Goal: Understand process/instructions

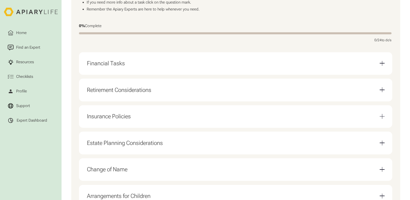
scroll to position [154, 0]
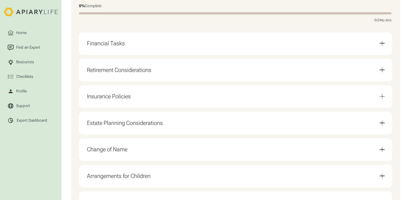
click at [135, 72] on div "Retirement Considerations" at bounding box center [119, 70] width 64 height 7
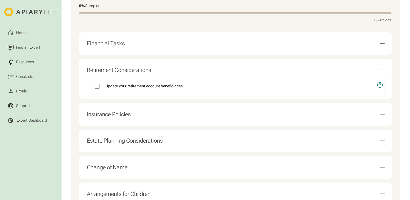
click at [135, 72] on div "Retirement Considerations" at bounding box center [119, 70] width 64 height 7
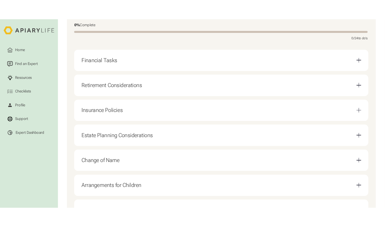
scroll to position [83, 0]
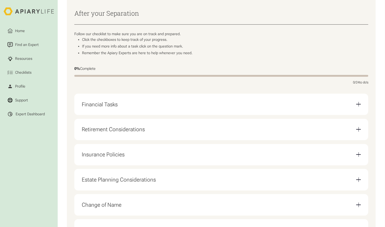
click at [359, 104] on div "Email Form" at bounding box center [358, 104] width 5 height 5
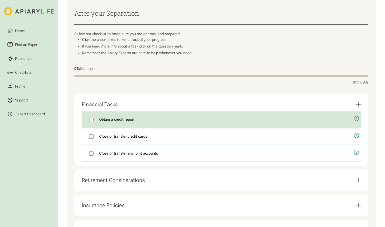
click at [357, 120] on icon "open modal" at bounding box center [357, 118] width 6 height 14
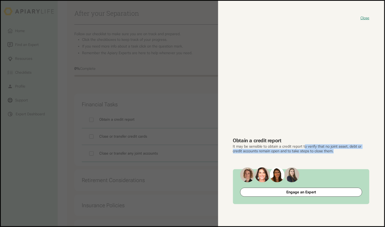
drag, startPoint x: 302, startPoint y: 147, endPoint x: 326, endPoint y: 152, distance: 24.6
click at [326, 152] on p "It may be sensible to obtain a credit report to verify that no joint asset, deb…" at bounding box center [301, 148] width 137 height 9
click at [309, 145] on p "It may be sensible to obtain a credit report to verify that no joint asset, deb…" at bounding box center [301, 148] width 137 height 9
drag, startPoint x: 300, startPoint y: 146, endPoint x: 328, endPoint y: 152, distance: 29.0
click at [328, 152] on p "It may be sensible to obtain a credit report to verify that no joint asset, deb…" at bounding box center [301, 148] width 137 height 9
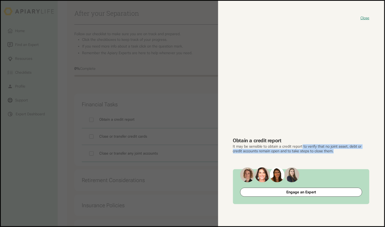
copy p "to verify that no joint asset, debt or credit accounts remain open and to take …"
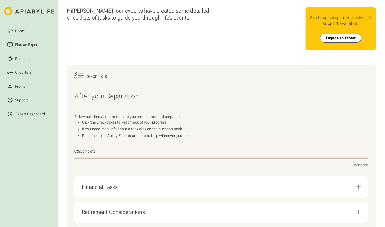
click at [358, 186] on div "Email Form" at bounding box center [358, 186] width 1 height 5
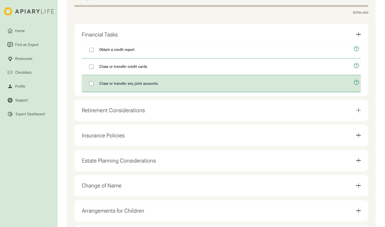
scroll to position [154, 0]
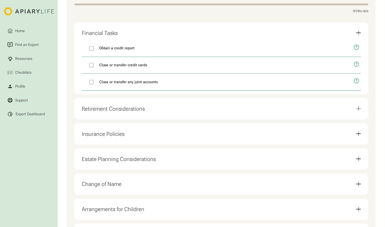
click at [358, 111] on div "Email Form" at bounding box center [358, 108] width 5 height 5
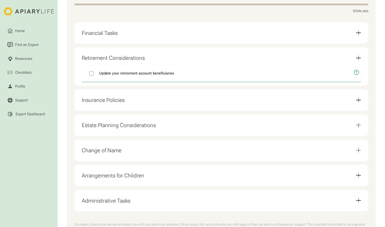
click at [28, 169] on nav "Home Find an Expert Resources Checklists Profile Support Expert Dashboard" at bounding box center [29, 119] width 50 height 204
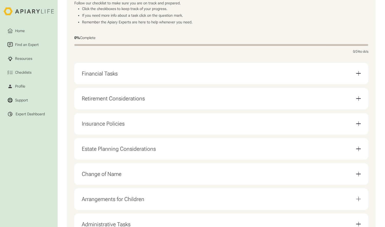
scroll to position [102, 0]
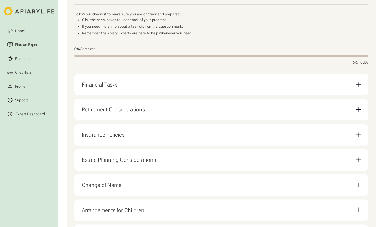
click at [359, 111] on div "Email Form" at bounding box center [358, 109] width 5 height 5
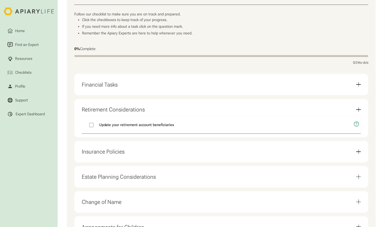
click at [359, 153] on div "Email Form" at bounding box center [358, 151] width 5 height 5
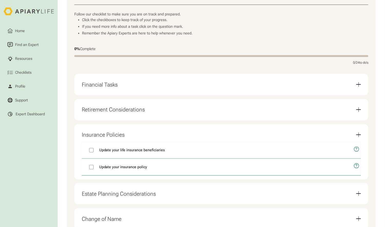
click at [359, 193] on div "Email Form" at bounding box center [358, 193] width 5 height 1
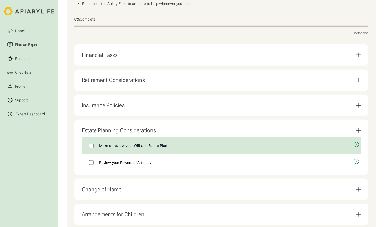
scroll to position [179, 0]
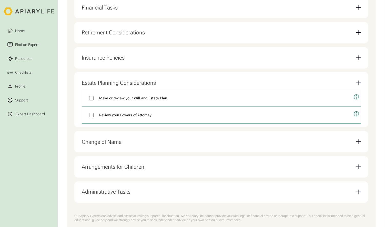
click at [358, 193] on div "Email Form" at bounding box center [358, 191] width 1 height 5
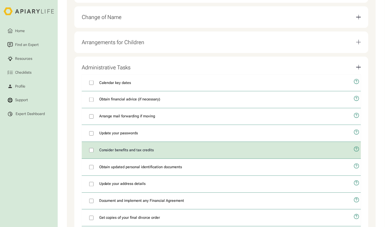
scroll to position [282, 0]
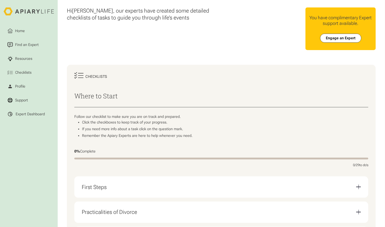
click at [276, 123] on li "Click the checkboxes to keep track of your progress." at bounding box center [225, 122] width 286 height 5
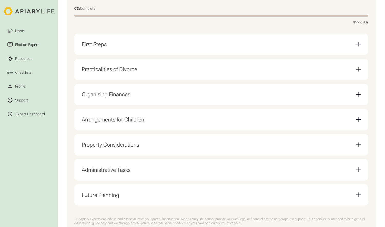
scroll to position [154, 0]
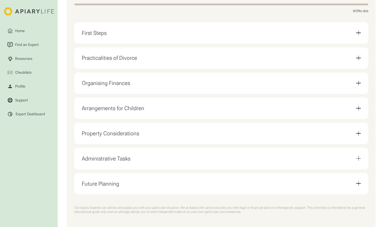
click at [358, 35] on div "Email Form" at bounding box center [358, 32] width 5 height 5
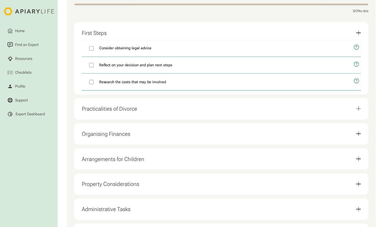
click at [357, 109] on div "Email Form" at bounding box center [358, 108] width 5 height 1
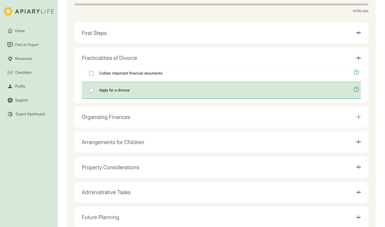
click at [356, 90] on icon "open modal" at bounding box center [357, 89] width 6 height 14
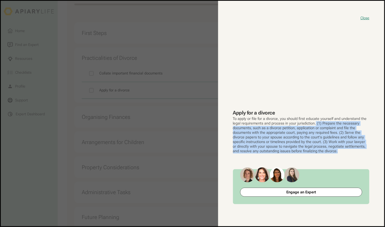
drag, startPoint x: 314, startPoint y: 122, endPoint x: 332, endPoint y: 154, distance: 36.1
click at [332, 154] on div "Close Apply for a divorce To apply or file for a divorce, you should first educ…" at bounding box center [301, 113] width 166 height 225
copy p "(1) Prepare the necessary documents, such as a divorce petition, application or…"
click at [366, 17] on button "Close" at bounding box center [364, 18] width 9 height 5
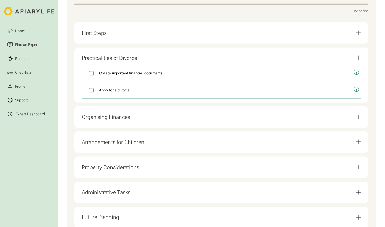
click at [358, 119] on div "Email Form" at bounding box center [358, 117] width 1 height 5
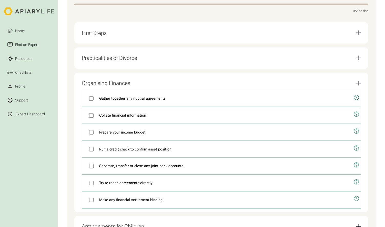
click at [70, 136] on div "Checklists Where to Start Follow our checklist to make sure you are on track an…" at bounding box center [221, 128] width 309 height 435
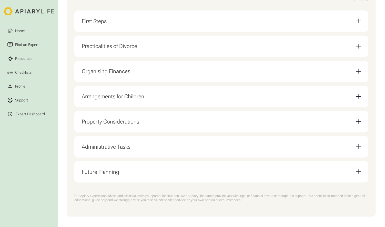
scroll to position [173, 0]
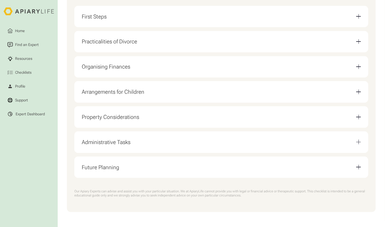
click at [357, 141] on div "Email Form" at bounding box center [358, 141] width 5 height 5
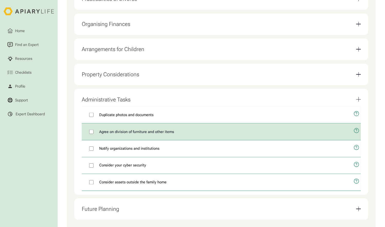
scroll to position [225, 0]
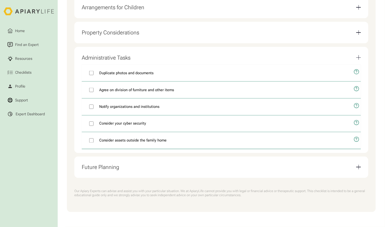
click at [116, 168] on div "Future Planning" at bounding box center [100, 167] width 37 height 7
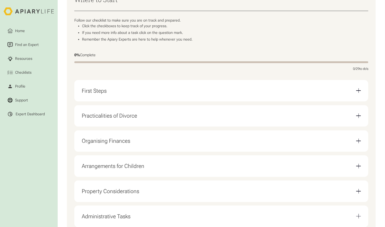
scroll to position [0, 0]
